Goal: Transaction & Acquisition: Purchase product/service

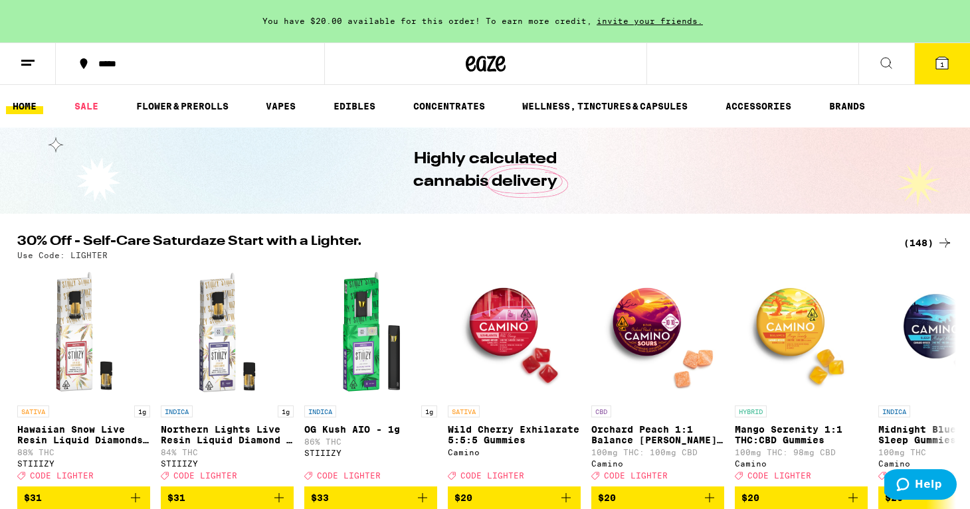
click at [917, 241] on div "(148)" at bounding box center [927, 243] width 49 height 16
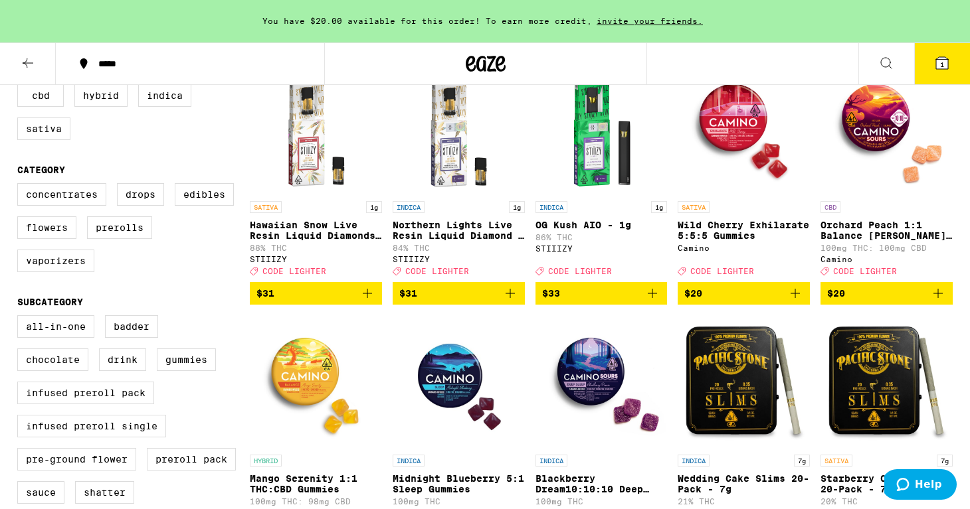
scroll to position [85, 0]
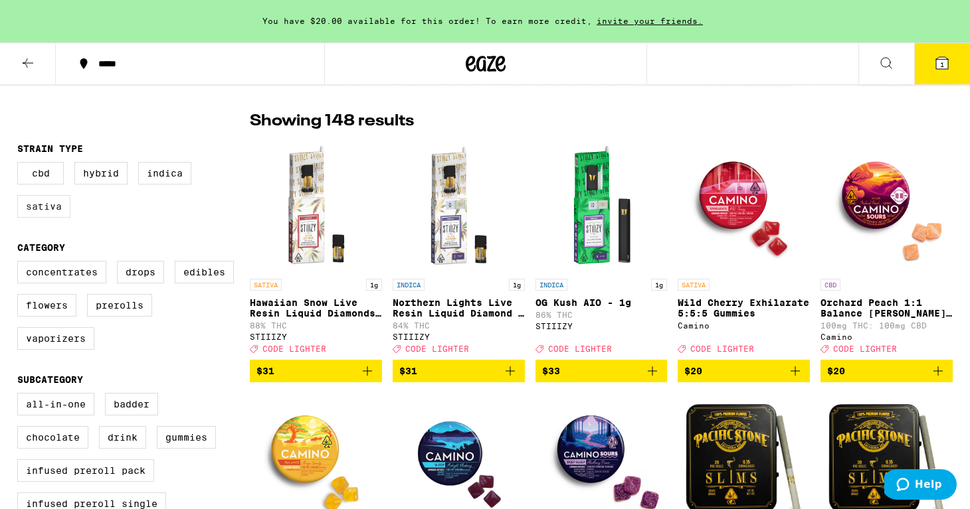
click at [48, 213] on label "Sativa" at bounding box center [43, 206] width 53 height 23
click at [21, 165] on input "Sativa" at bounding box center [20, 164] width 1 height 1
checkbox input "true"
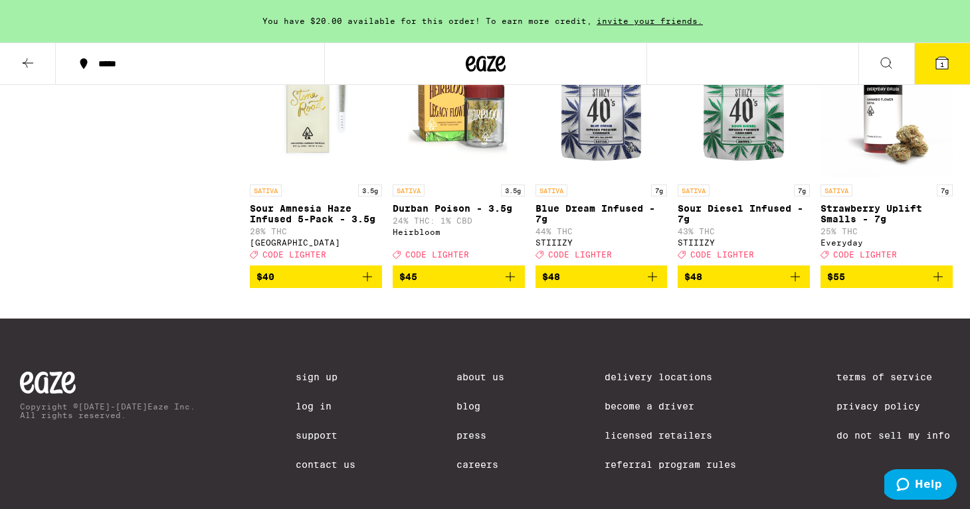
scroll to position [1947, 0]
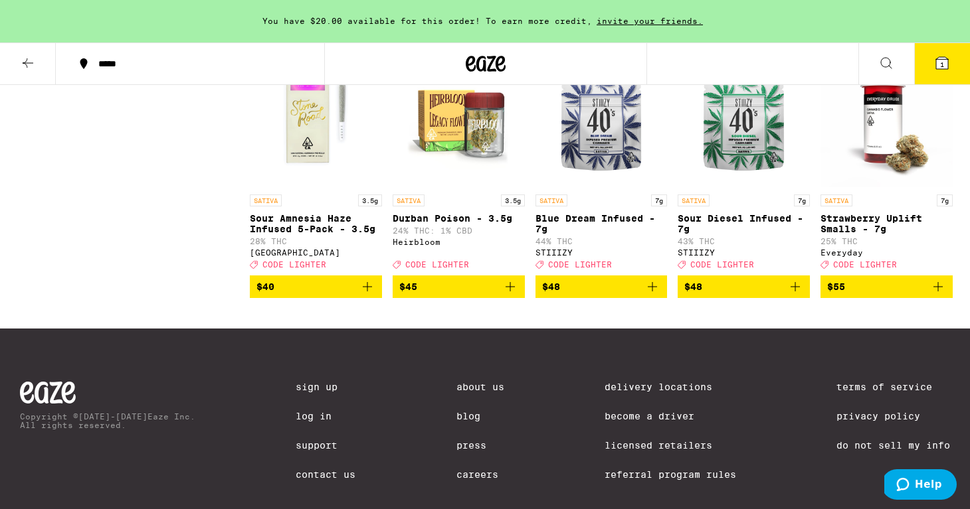
click at [468, 170] on img "Open page for Durban Poison - 3.5g from Heirbloom" at bounding box center [459, 121] width 132 height 133
